Goal: Transaction & Acquisition: Subscribe to service/newsletter

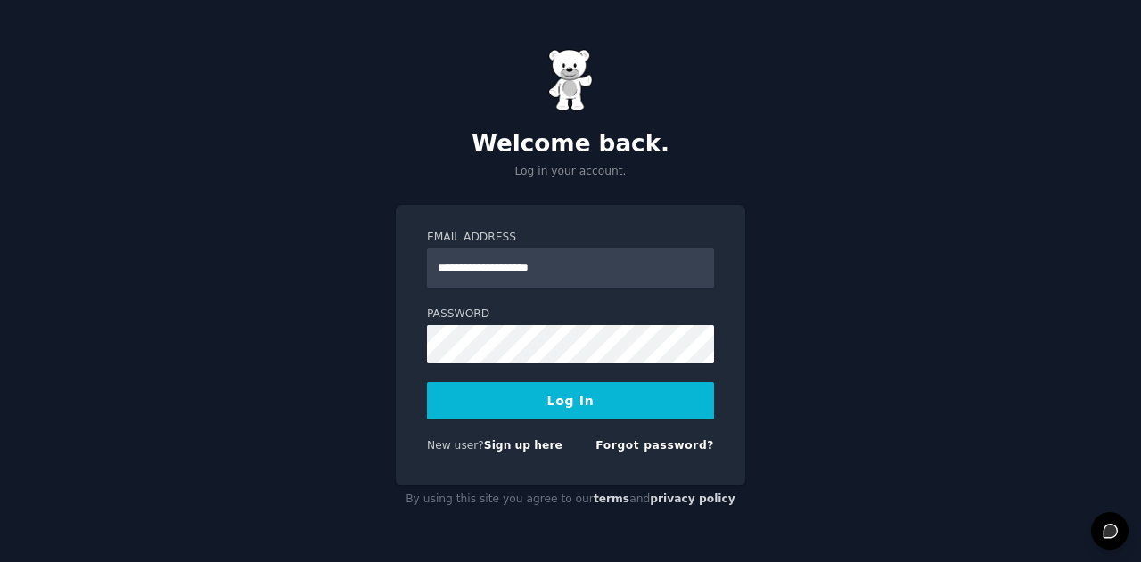
type input "**********"
click at [559, 399] on button "Log In" at bounding box center [570, 400] width 287 height 37
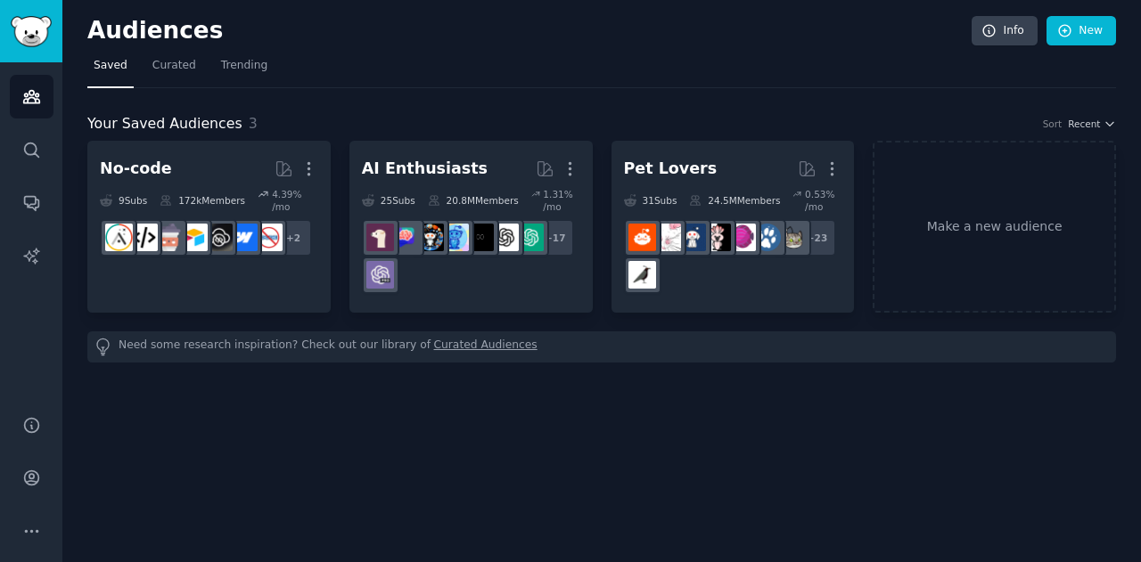
click at [37, 522] on icon "Sidebar" at bounding box center [31, 531] width 19 height 19
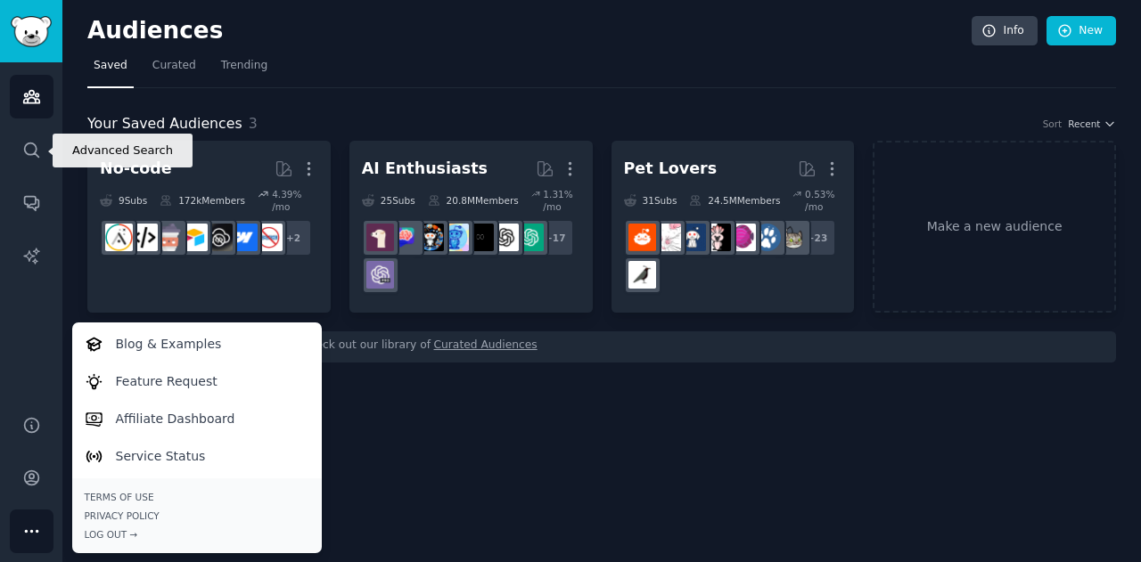
click at [27, 151] on icon "Sidebar" at bounding box center [31, 150] width 19 height 19
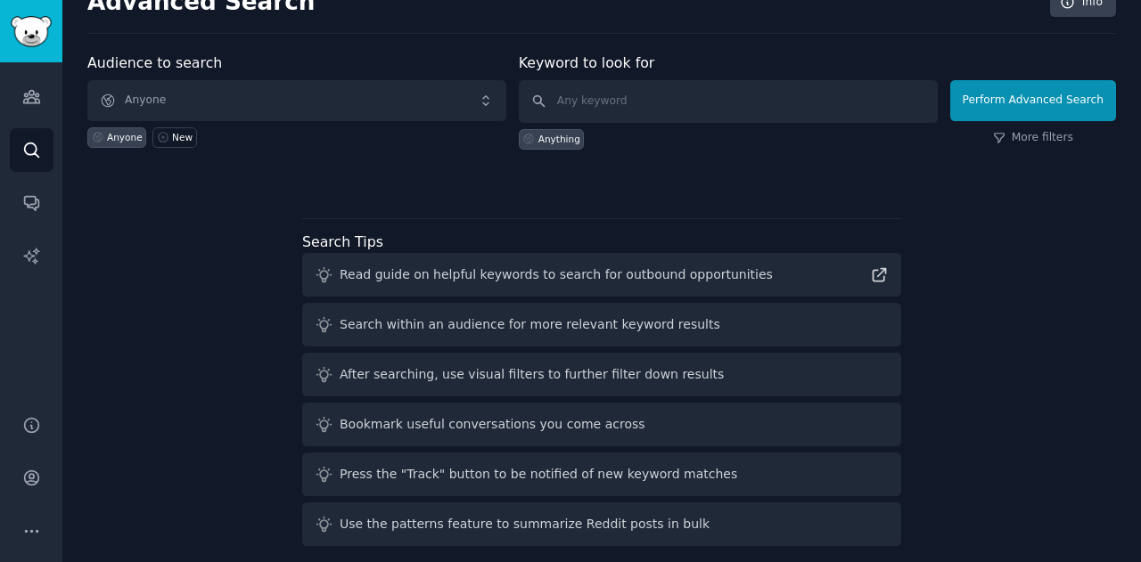
scroll to position [41, 0]
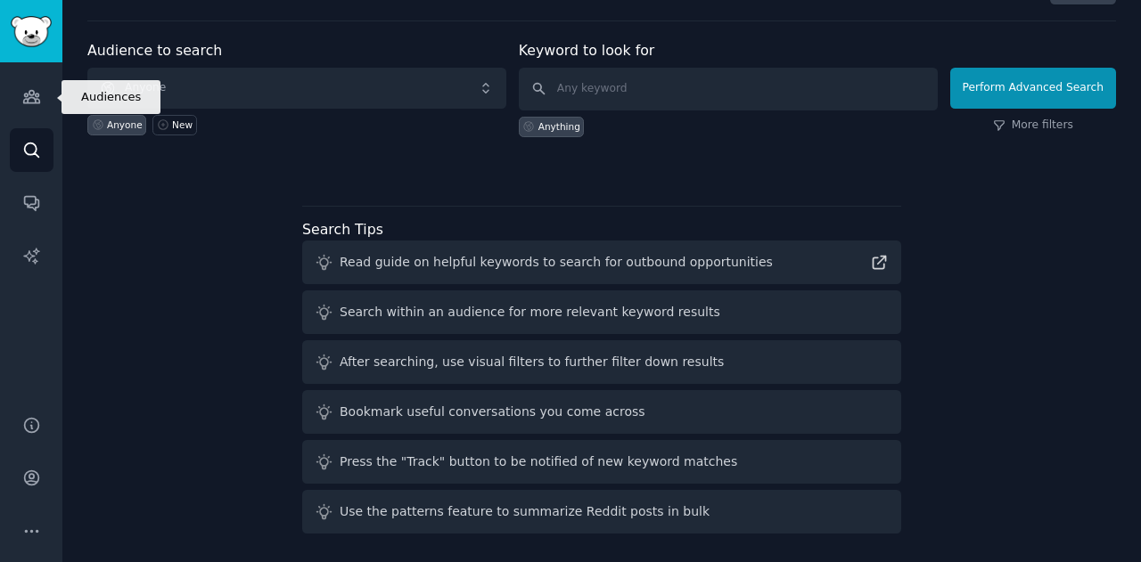
click at [33, 88] on icon "Sidebar" at bounding box center [31, 96] width 19 height 19
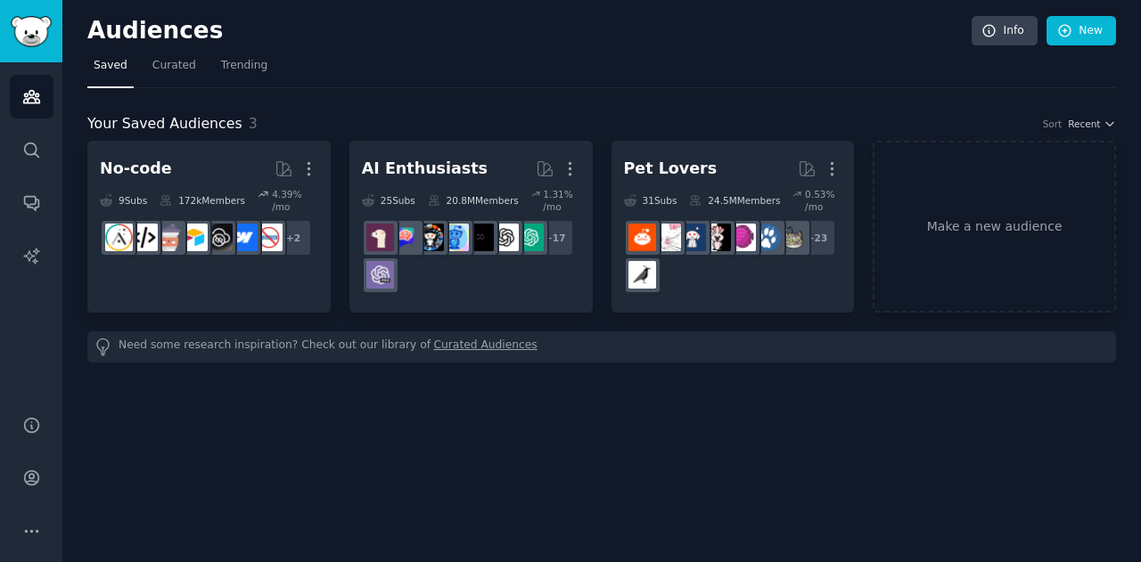
click at [437, 165] on div "AI Enthusiasts" at bounding box center [425, 169] width 126 height 22
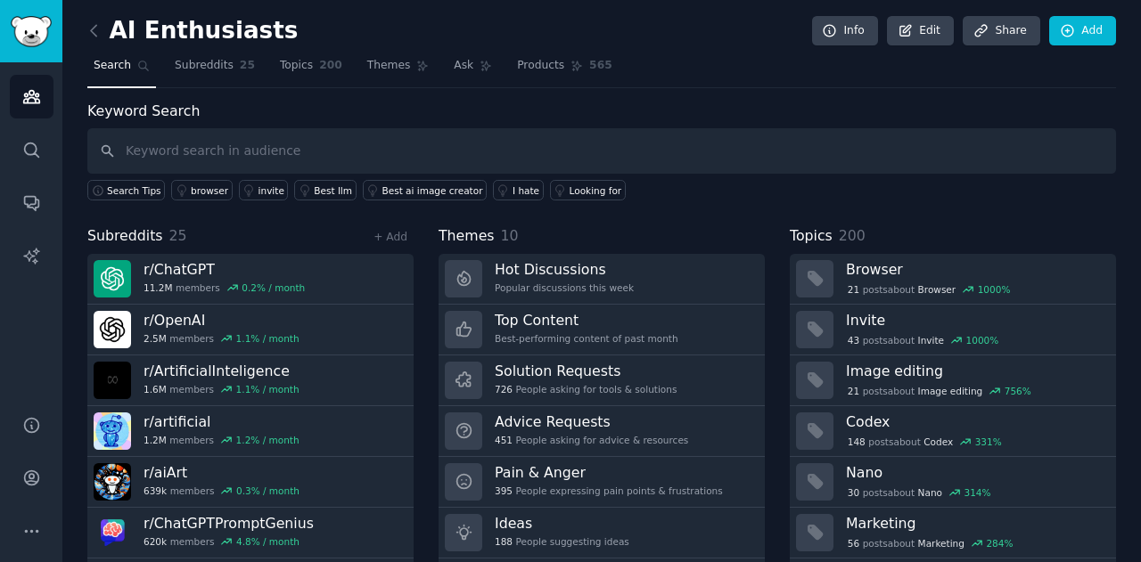
click at [526, 473] on h3 "Pain & Anger" at bounding box center [609, 472] width 228 height 19
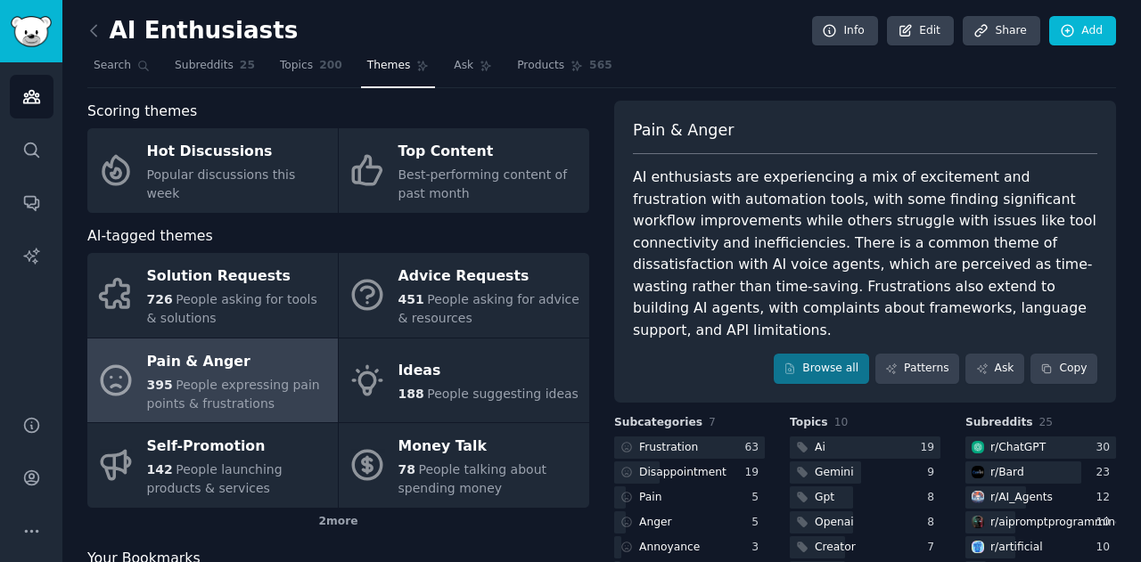
click at [197, 66] on span "Subreddits" at bounding box center [204, 66] width 59 height 16
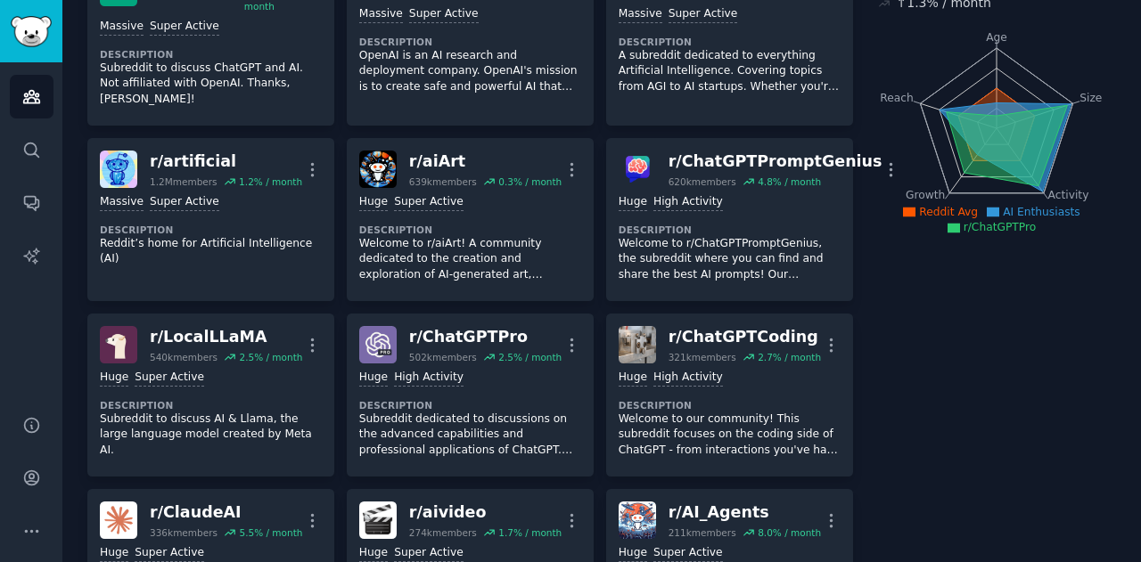
scroll to position [446, 0]
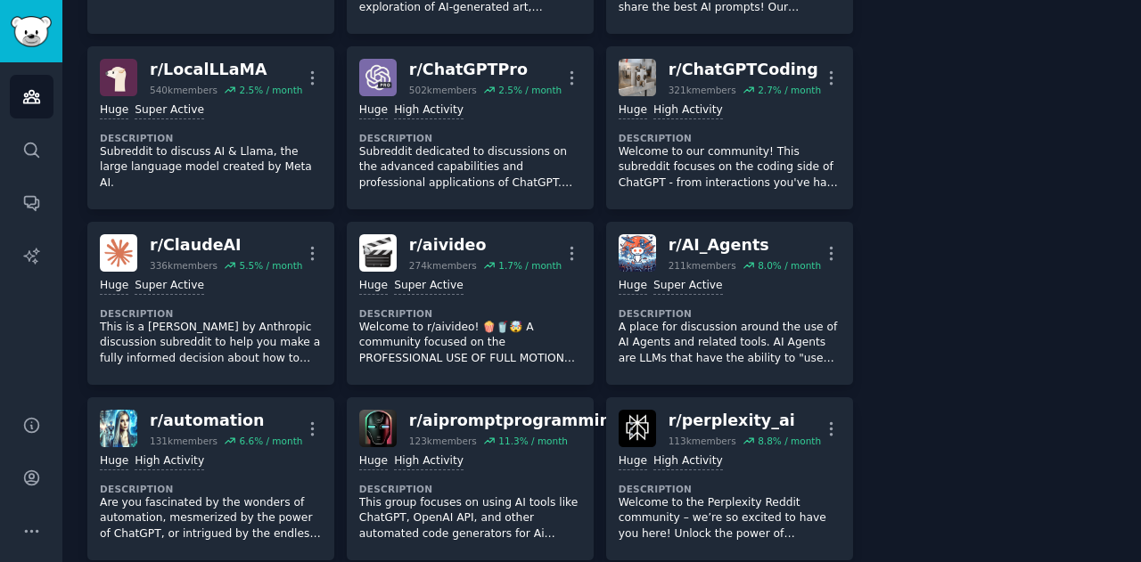
click at [679, 495] on p "Welcome to the Perplexity Reddit community – we’re so excited to have you here!…" at bounding box center [729, 518] width 222 height 47
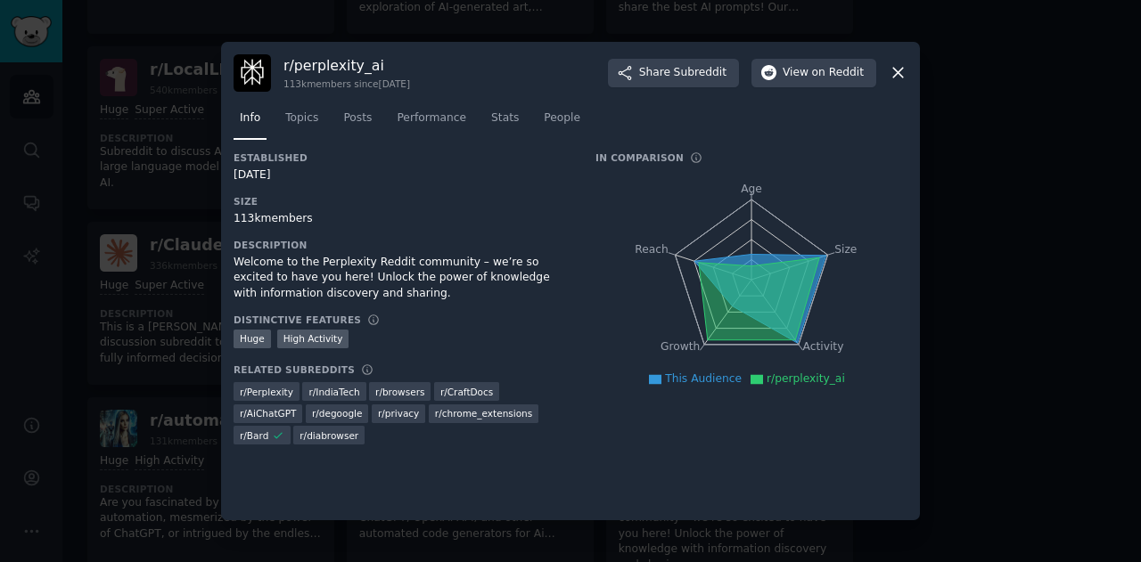
click at [313, 116] on span "Topics" at bounding box center [301, 119] width 33 height 16
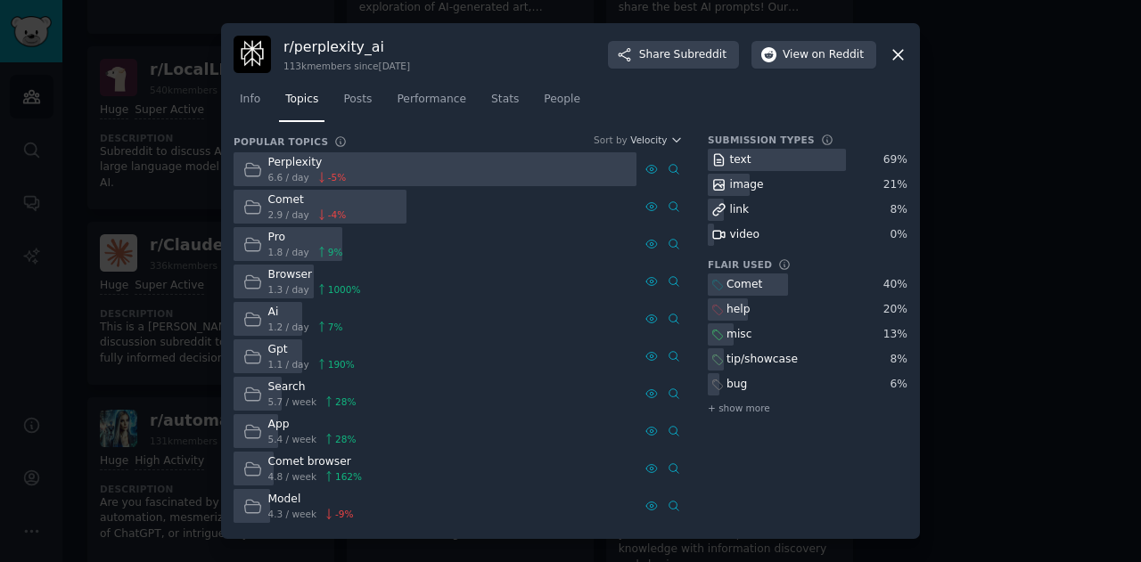
click at [264, 279] on div "Browser 1.3 / day 1000 %" at bounding box center [301, 282] width 136 height 35
click at [1032, 282] on div at bounding box center [570, 281] width 1141 height 562
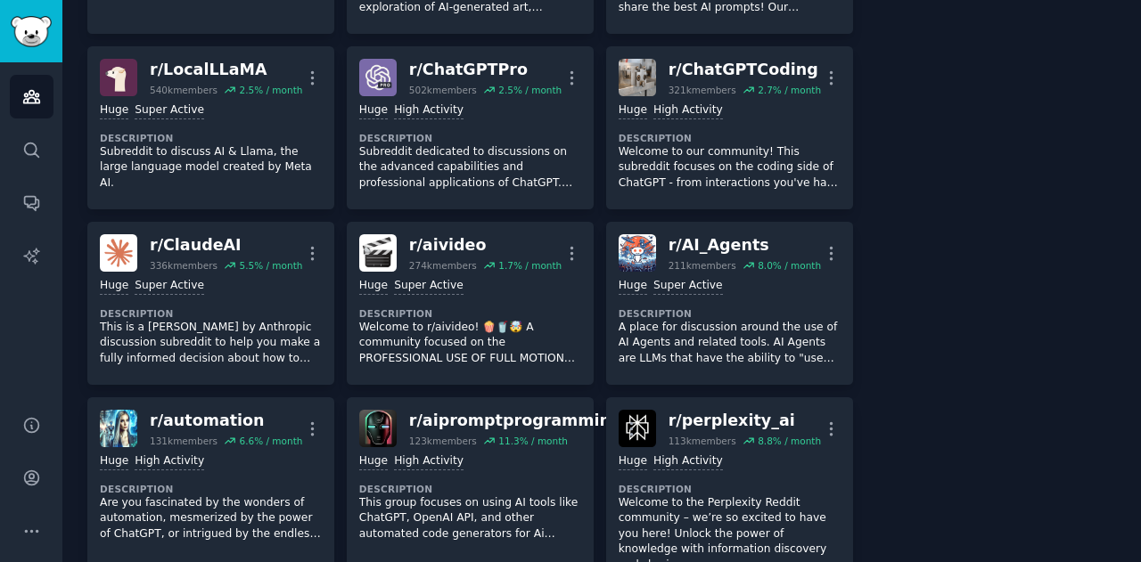
click at [487, 144] on p "Subreddit dedicated to discussions on the advanced capabilities and professiona…" at bounding box center [470, 167] width 222 height 47
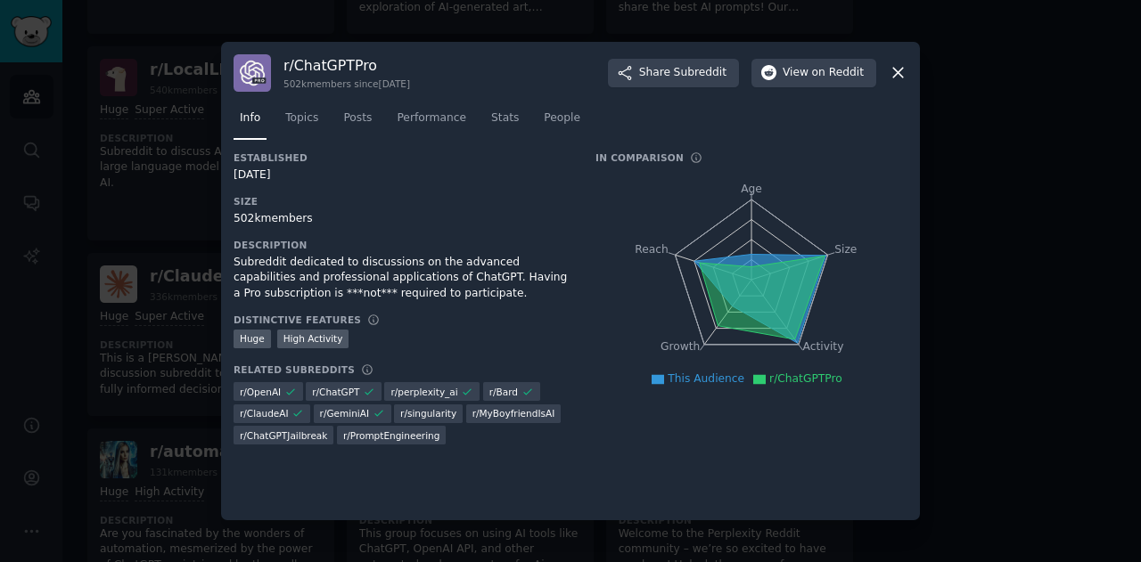
click at [303, 124] on span "Topics" at bounding box center [301, 119] width 33 height 16
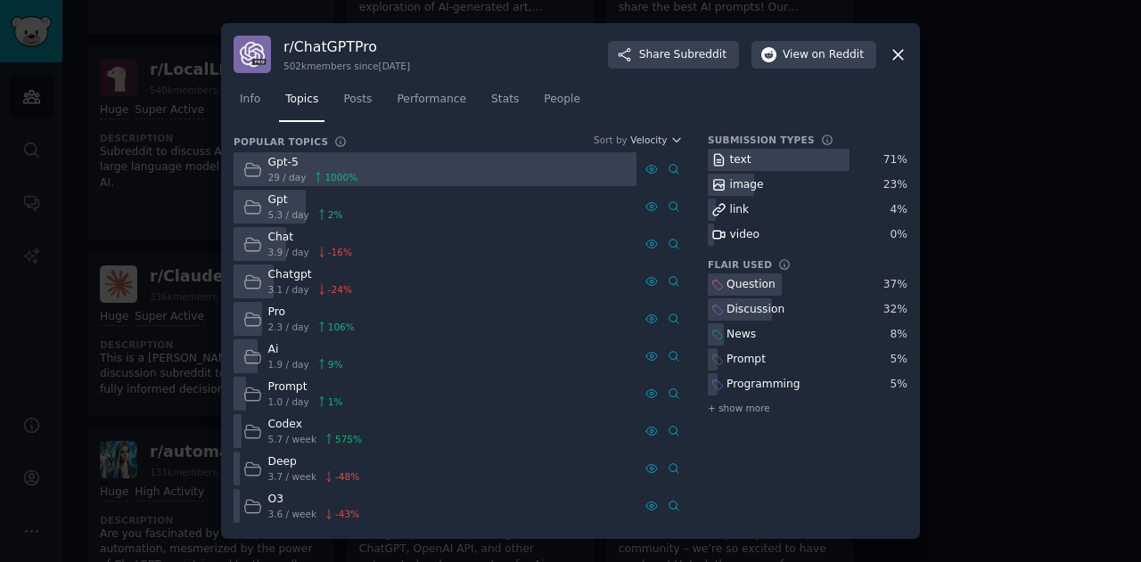
click at [905, 51] on icon at bounding box center [897, 54] width 19 height 19
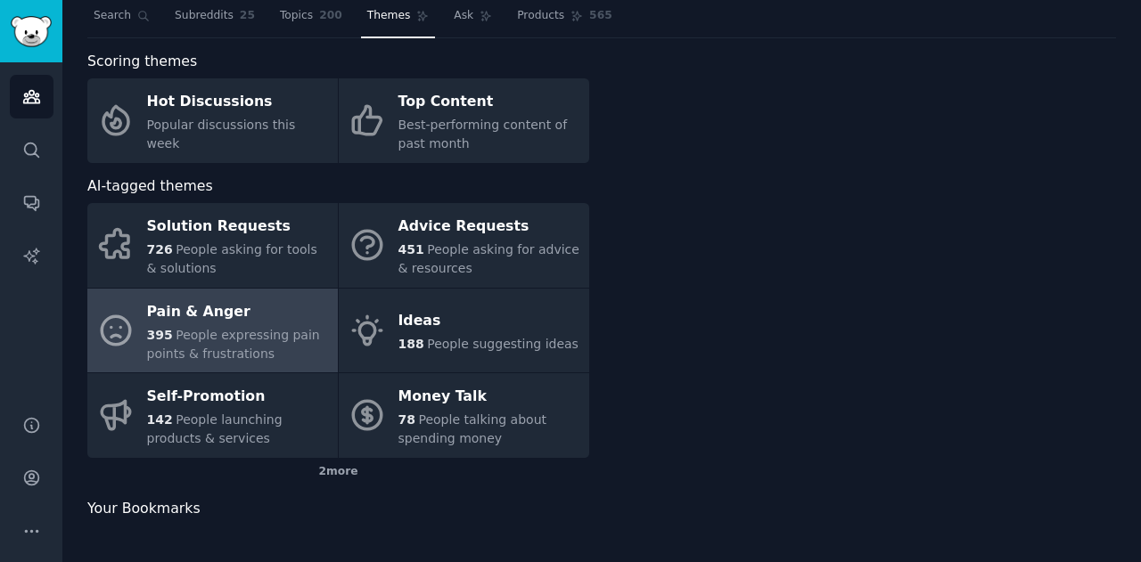
scroll to position [66, 0]
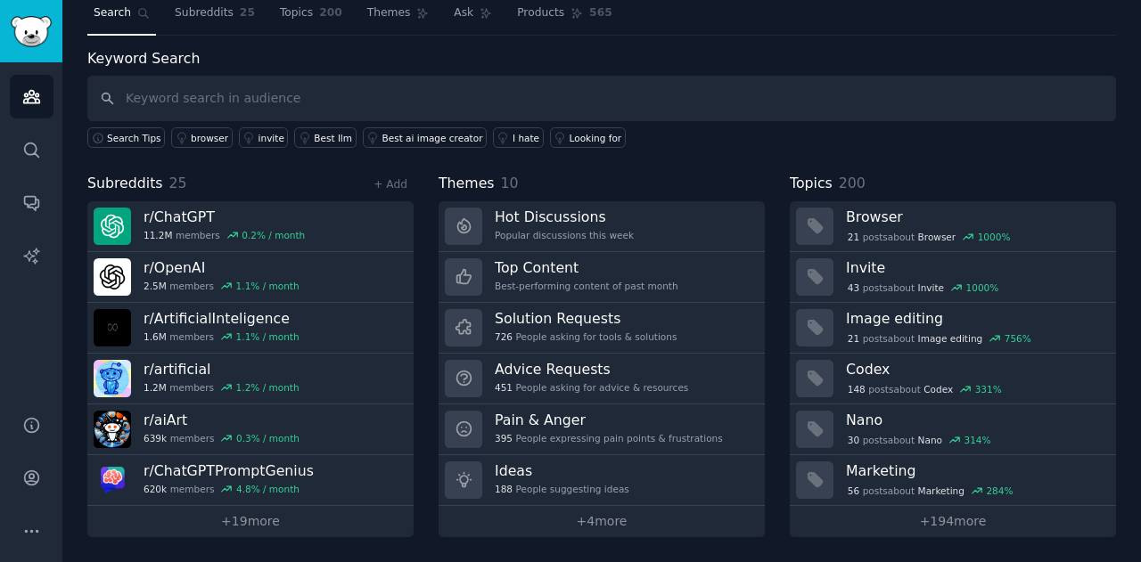
scroll to position [48, 0]
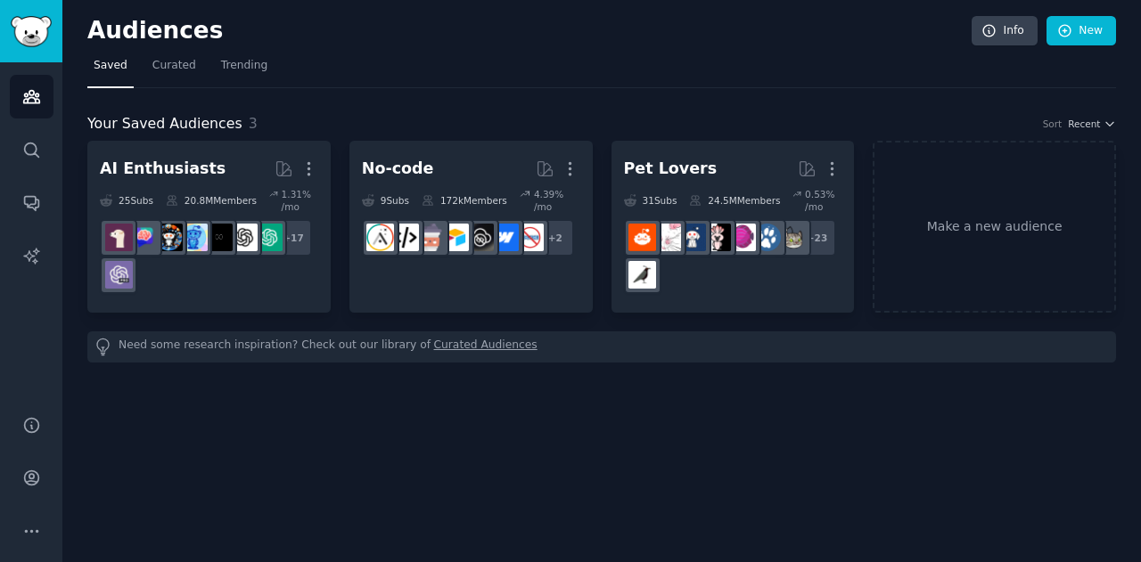
click at [175, 67] on span "Curated" at bounding box center [174, 66] width 44 height 16
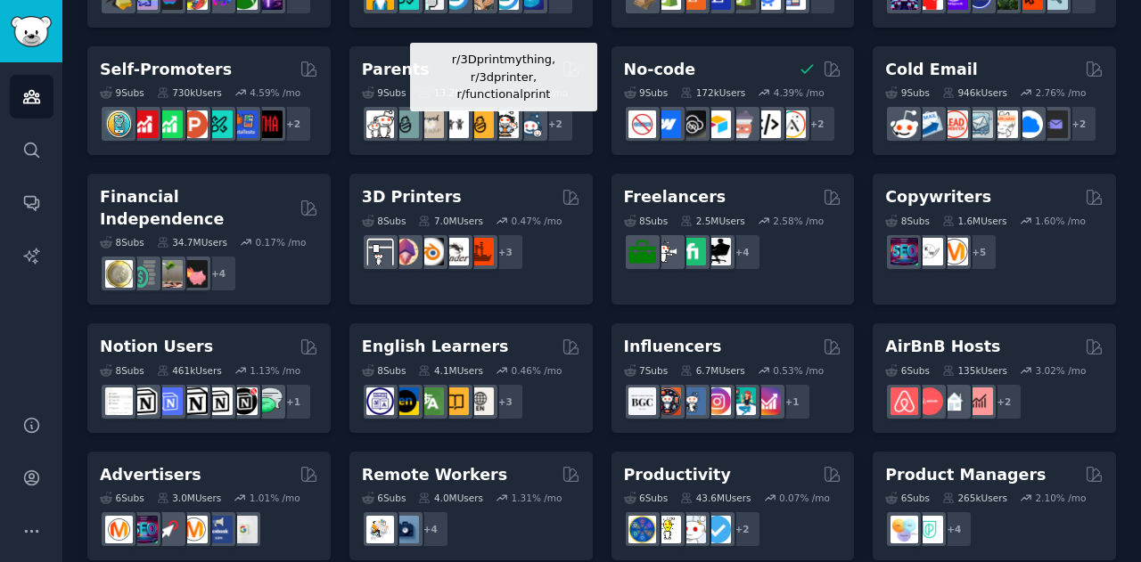
scroll to position [684, 0]
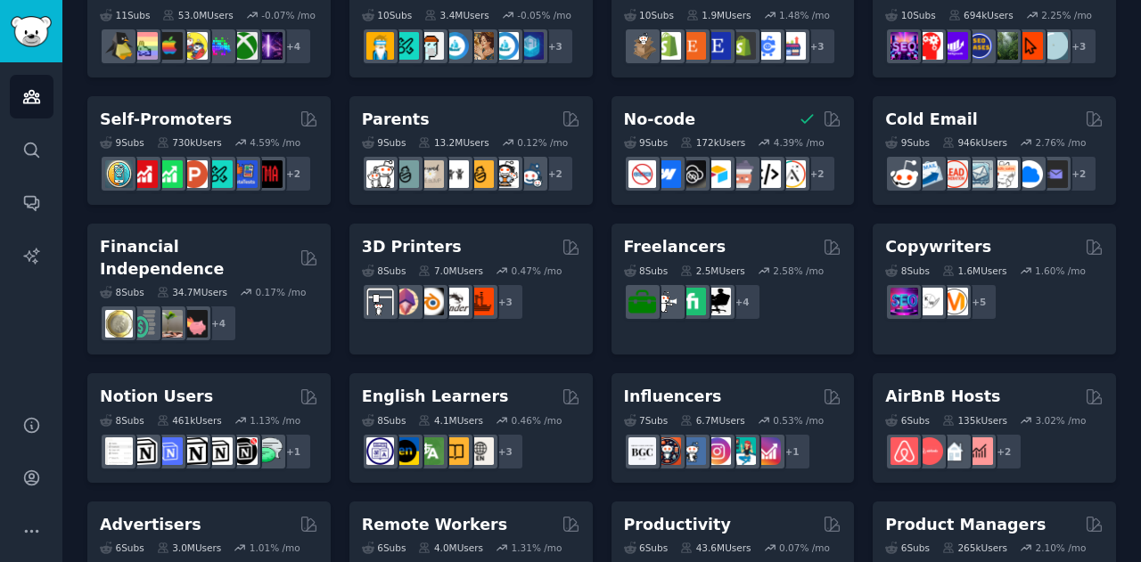
click at [185, 255] on h2 "Financial Independence" at bounding box center [196, 258] width 193 height 44
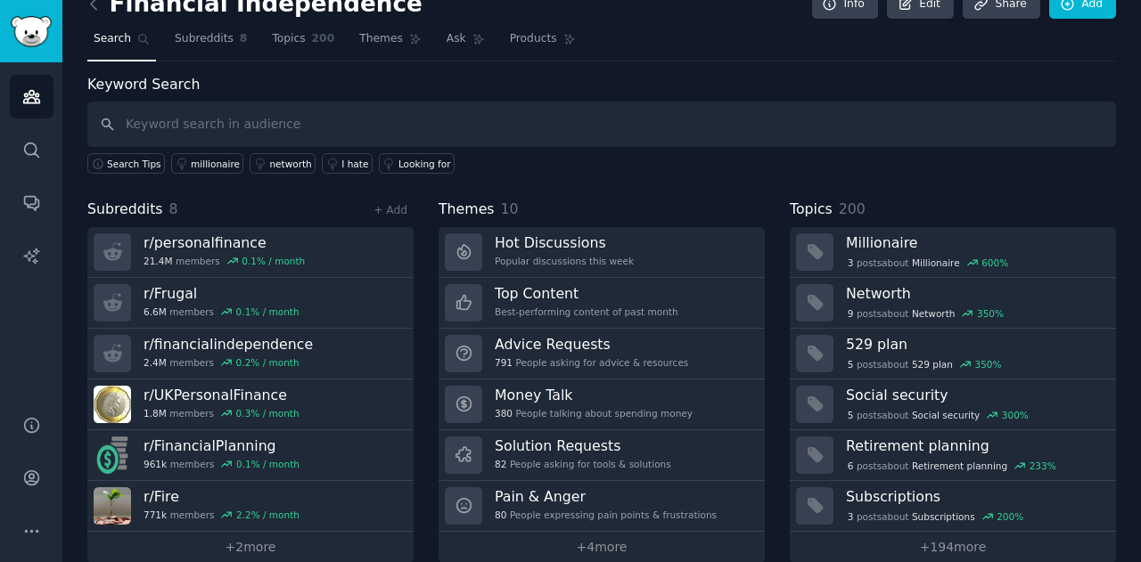
scroll to position [48, 0]
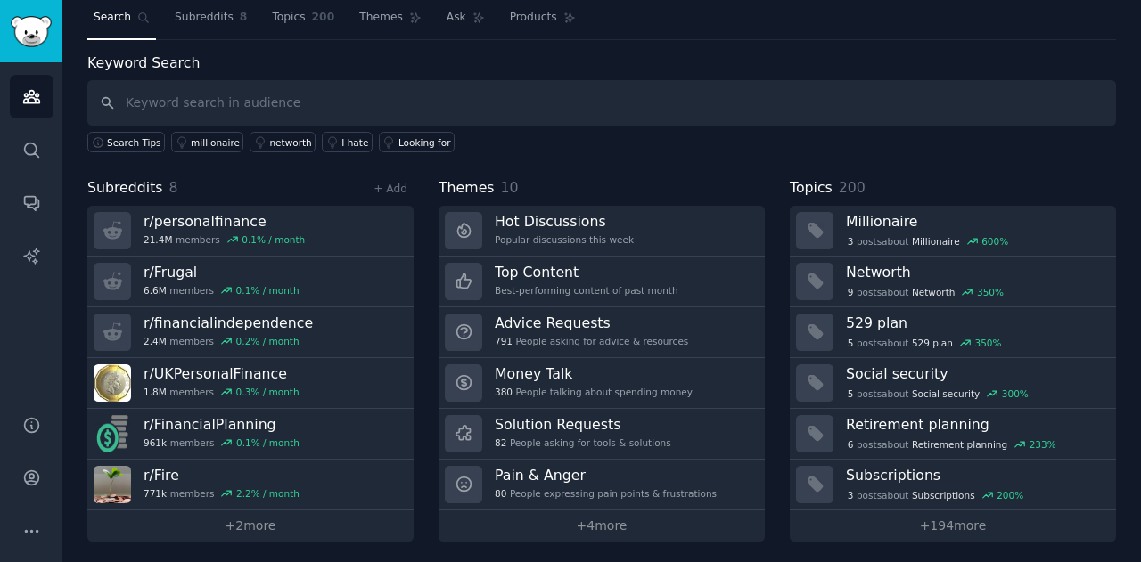
click at [547, 479] on h3 "Pain & Anger" at bounding box center [606, 475] width 222 height 19
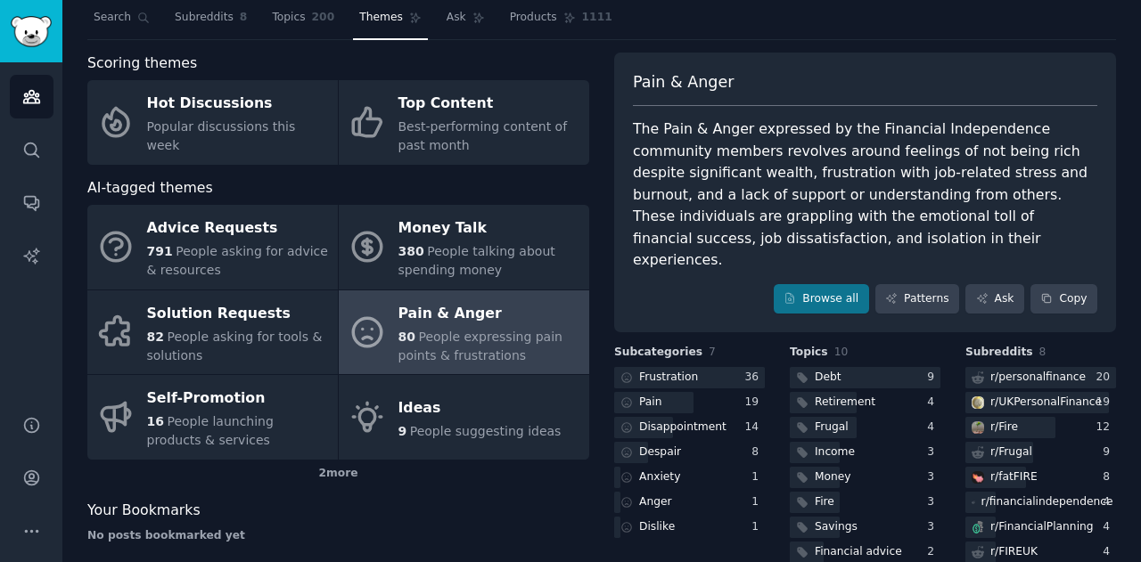
scroll to position [103, 0]
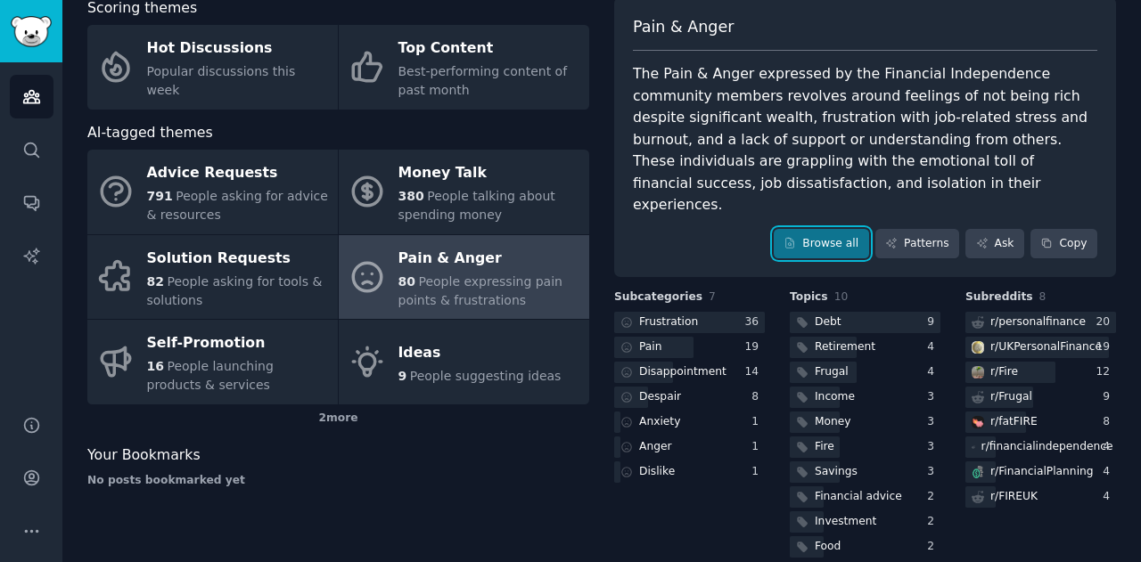
click at [823, 229] on link "Browse all" at bounding box center [821, 244] width 95 height 30
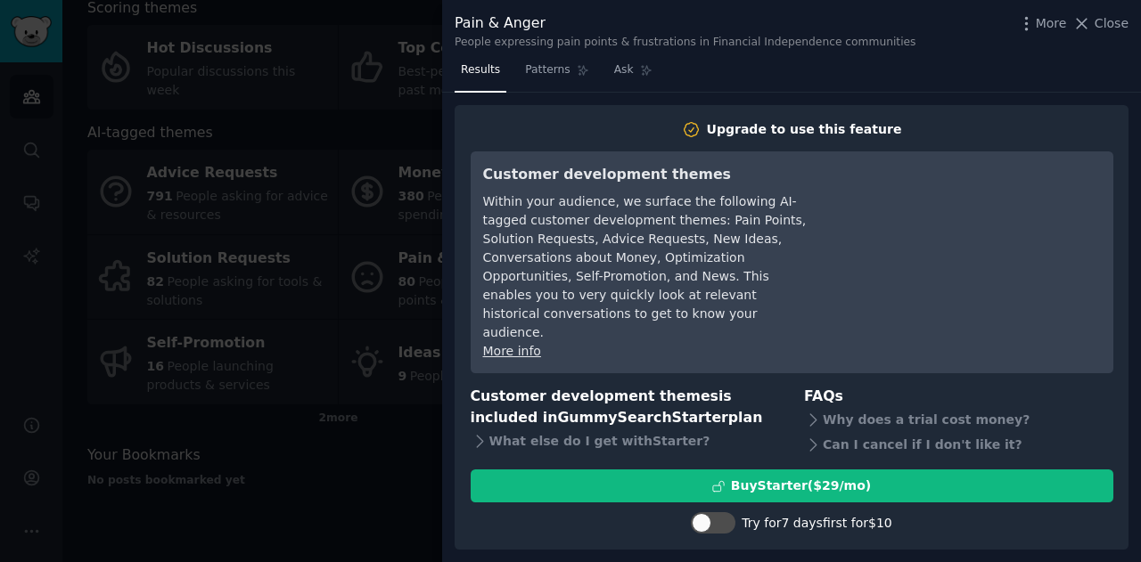
click at [810, 553] on link "Compare all pricing plans" at bounding box center [791, 559] width 139 height 12
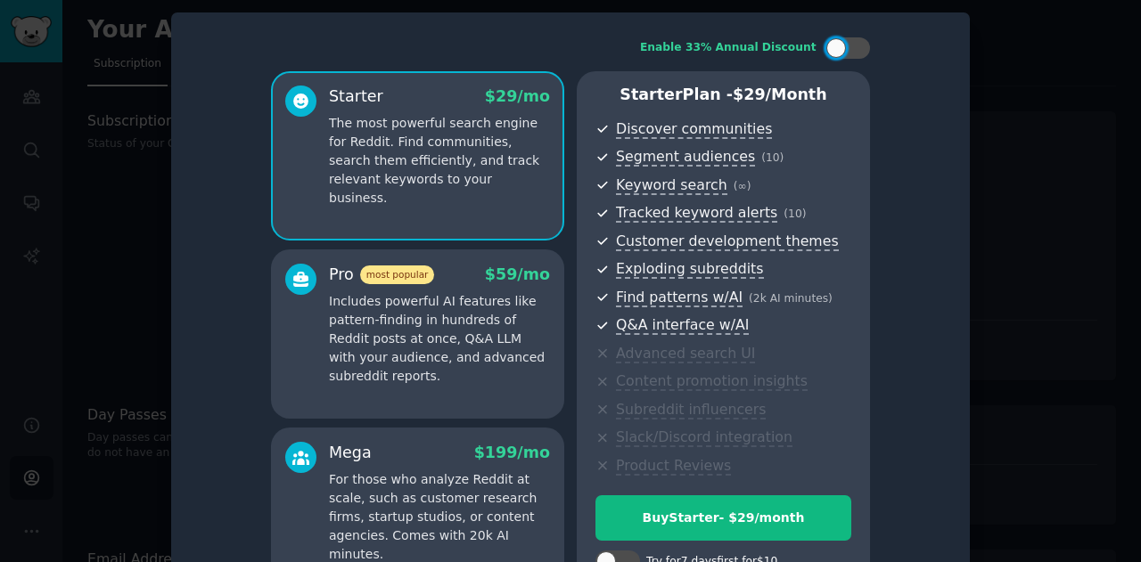
click at [866, 44] on div at bounding box center [847, 47] width 45 height 21
click at [838, 47] on icon at bounding box center [837, 49] width 10 height 10
click at [857, 52] on div at bounding box center [856, 48] width 9 height 9
click at [832, 51] on icon at bounding box center [837, 49] width 10 height 10
checkbox input "false"
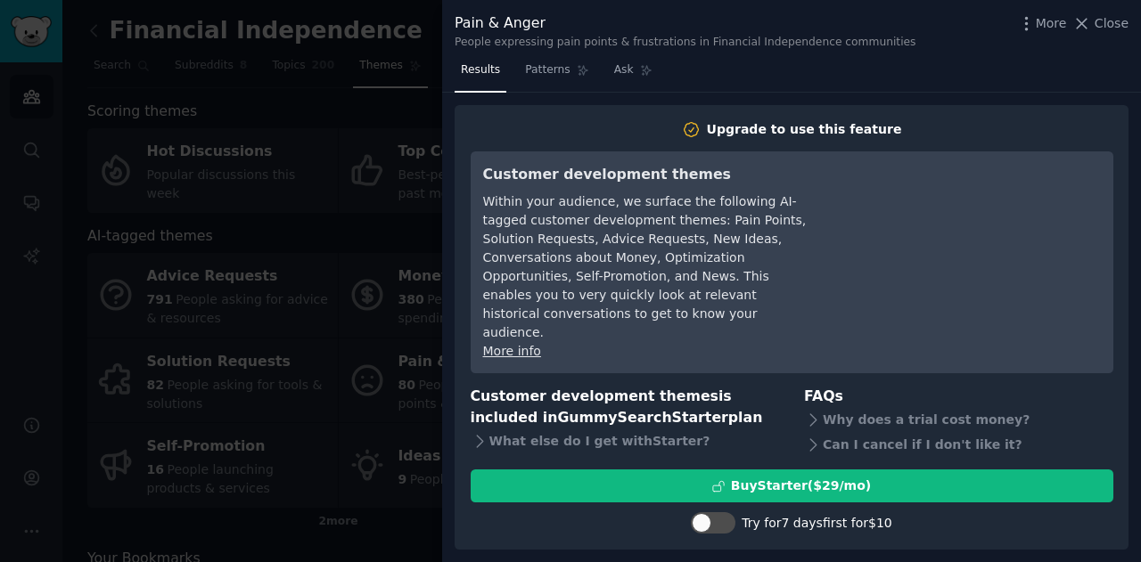
click at [42, 363] on div at bounding box center [570, 281] width 1141 height 562
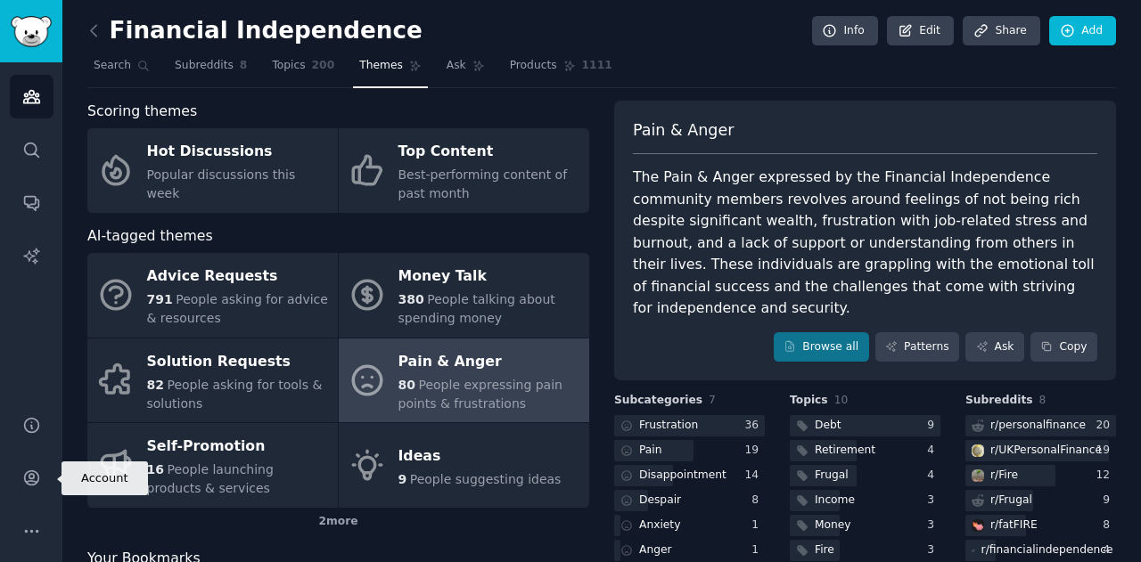
click at [40, 485] on icon "Sidebar" at bounding box center [31, 478] width 19 height 19
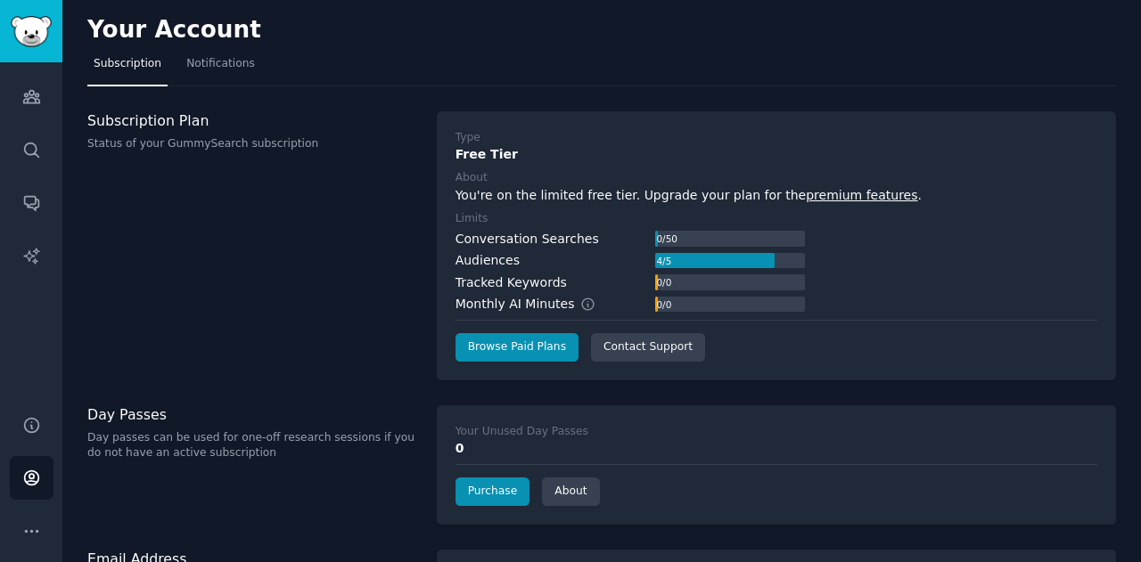
scroll to position [67, 0]
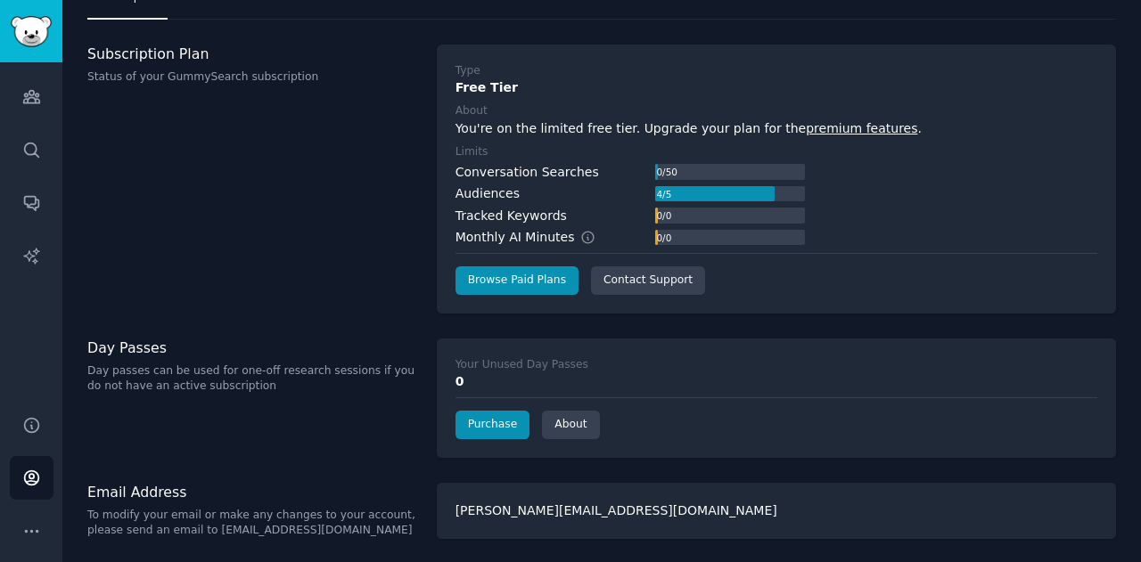
click at [23, 530] on icon "Sidebar" at bounding box center [31, 531] width 19 height 19
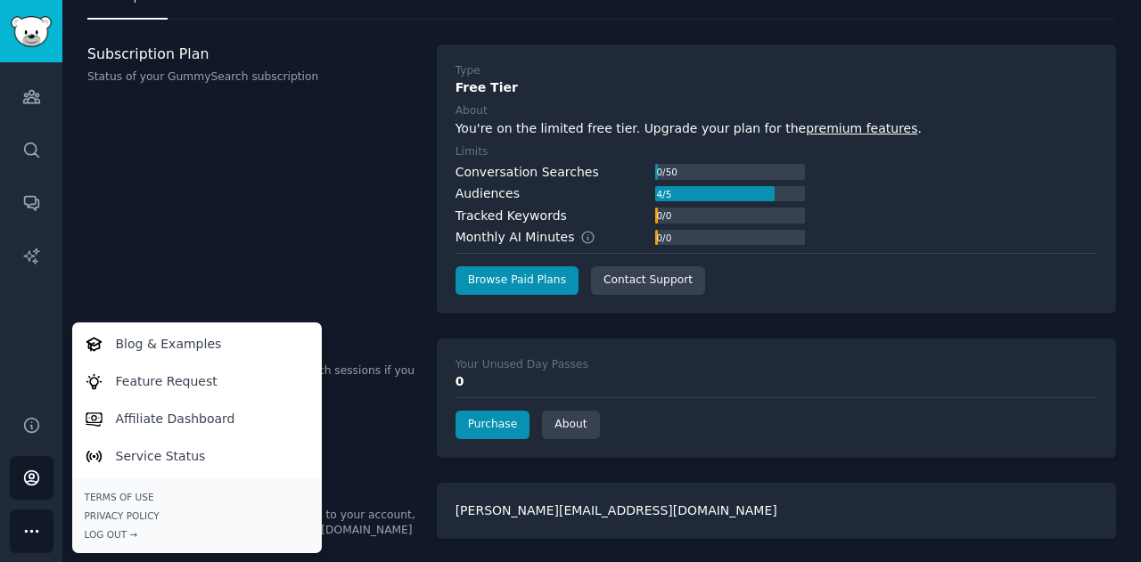
click at [106, 530] on div "Log Out →" at bounding box center [197, 534] width 225 height 12
